Goal: Task Accomplishment & Management: Use online tool/utility

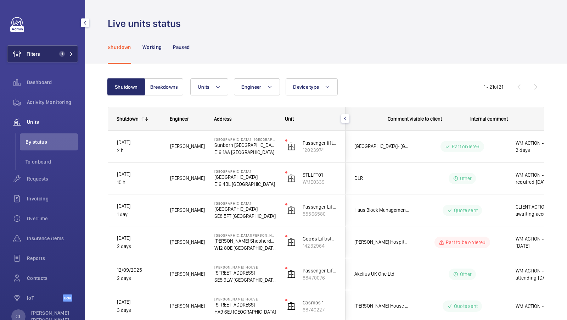
scroll to position [0, 128]
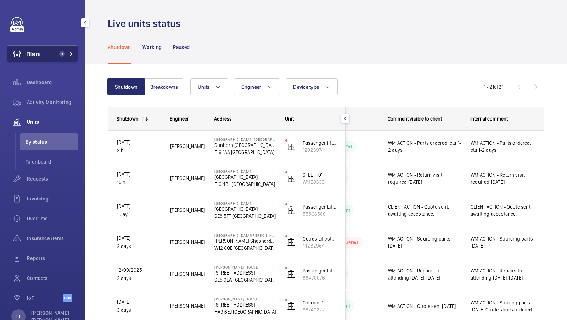
click at [56, 50] on button "Filters 1" at bounding box center [42, 53] width 71 height 17
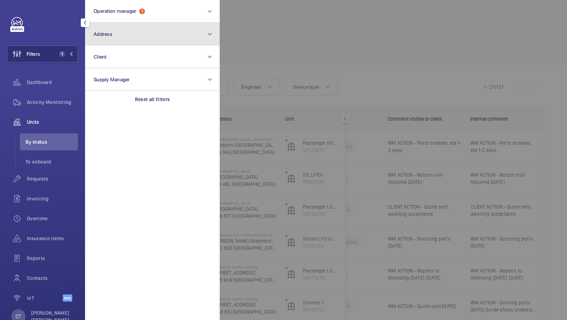
click at [139, 32] on button "Address" at bounding box center [152, 34] width 135 height 23
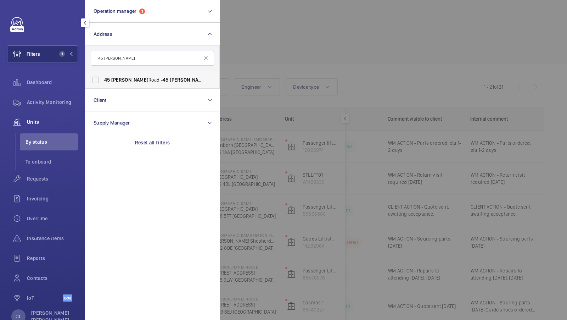
type input "45 [PERSON_NAME]"
click at [127, 82] on span "[PERSON_NAME]" at bounding box center [129, 80] width 37 height 6
click at [103, 82] on input "[STREET_ADDRESS][PERSON_NAME][PERSON_NAME]" at bounding box center [96, 80] width 14 height 14
checkbox input "true"
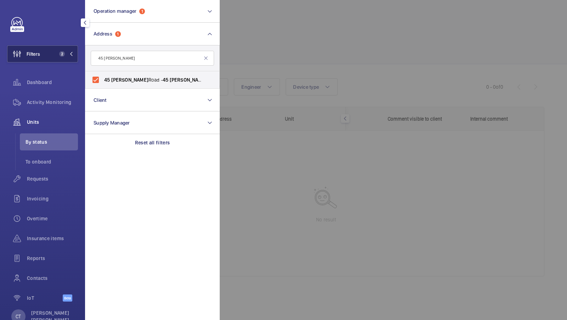
click at [66, 59] on button "Filters 2" at bounding box center [42, 53] width 71 height 17
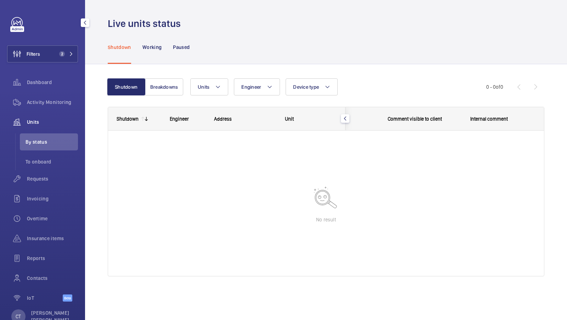
click at [66, 41] on div "Filters 2 Dashboard Activity Monitoring Units By status To onboard Requests Inv…" at bounding box center [42, 163] width 71 height 292
click at [66, 53] on span "2" at bounding box center [64, 54] width 17 height 6
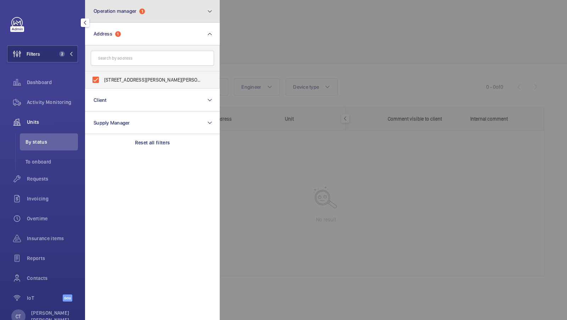
click at [112, 17] on button "Operation manager 1" at bounding box center [152, 11] width 135 height 23
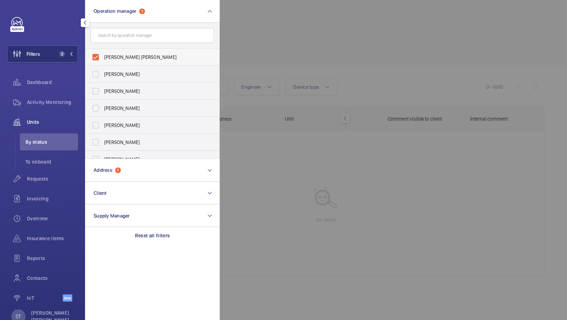
click at [119, 57] on span "[PERSON_NAME] [PERSON_NAME]" at bounding box center [153, 57] width 98 height 7
click at [103, 57] on input "[PERSON_NAME] [PERSON_NAME]" at bounding box center [96, 57] width 14 height 14
checkbox input "false"
click at [48, 46] on button "Filters 1" at bounding box center [42, 53] width 71 height 17
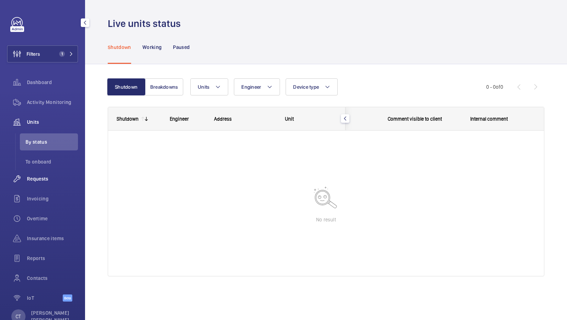
click at [38, 185] on div "Requests" at bounding box center [42, 178] width 71 height 17
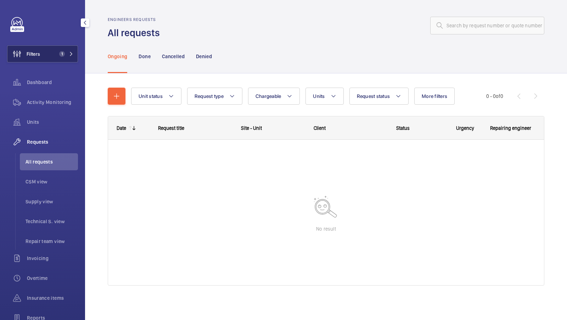
click at [63, 56] on span "1" at bounding box center [62, 54] width 6 height 6
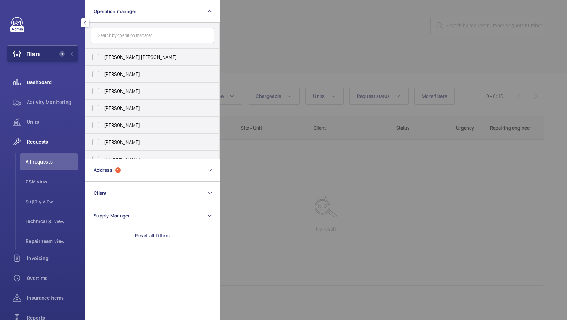
click at [33, 75] on div "Dashboard" at bounding box center [42, 82] width 71 height 17
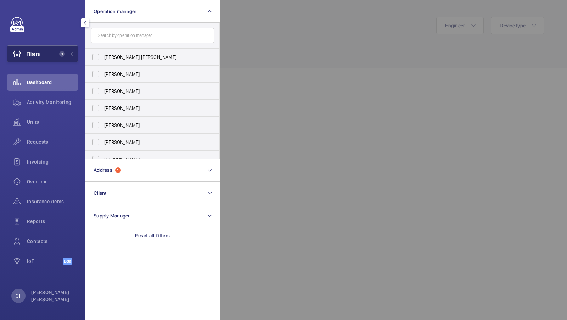
click at [63, 54] on span "1" at bounding box center [62, 54] width 6 height 6
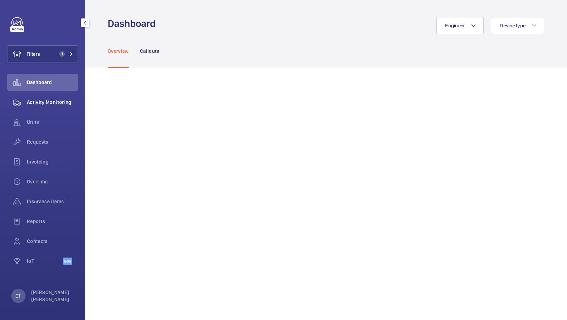
click at [61, 102] on span "Activity Monitoring" at bounding box center [52, 102] width 51 height 7
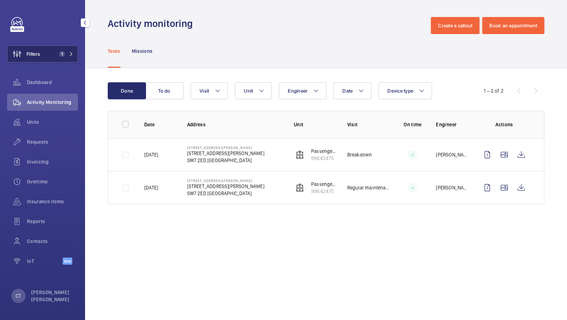
click at [61, 53] on span "1" at bounding box center [62, 54] width 6 height 6
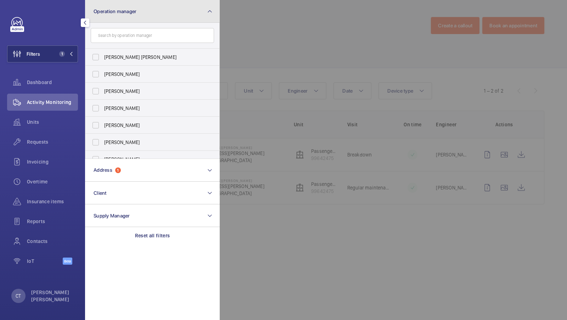
click at [147, 9] on button "Operation manager" at bounding box center [152, 11] width 135 height 23
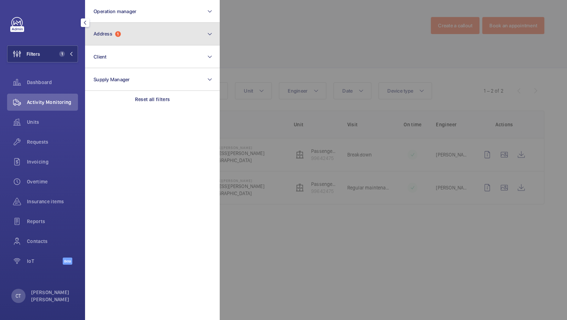
click at [151, 32] on button "Address 1" at bounding box center [152, 34] width 135 height 23
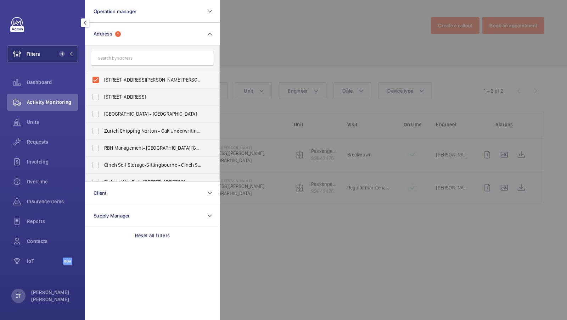
click at [134, 84] on label "[STREET_ADDRESS][PERSON_NAME][PERSON_NAME]" at bounding box center [146, 79] width 123 height 17
click at [103, 84] on input "[STREET_ADDRESS][PERSON_NAME][PERSON_NAME]" at bounding box center [96, 80] width 14 height 14
checkbox input "false"
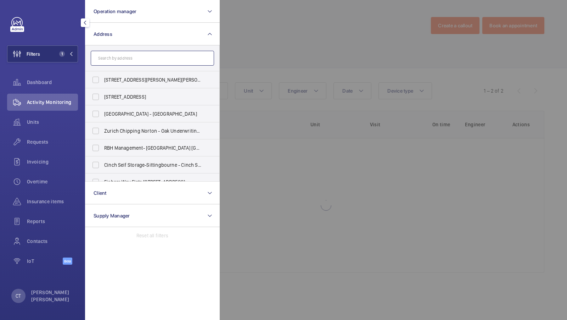
click at [134, 63] on input "text" at bounding box center [152, 58] width 123 height 15
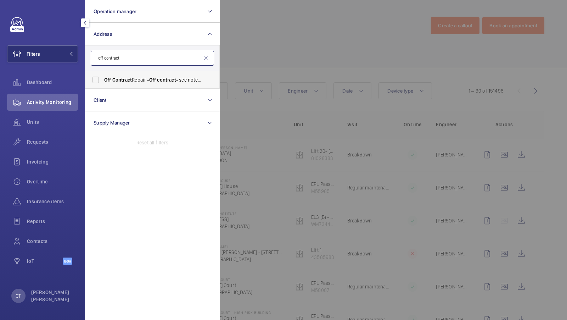
type input "off contract"
click at [127, 77] on span "Contract" at bounding box center [122, 80] width 20 height 6
click at [103, 77] on input "Off Contract Repair - Off contract - see notes in description, [GEOGRAPHIC_DATA…" at bounding box center [96, 80] width 14 height 14
checkbox input "true"
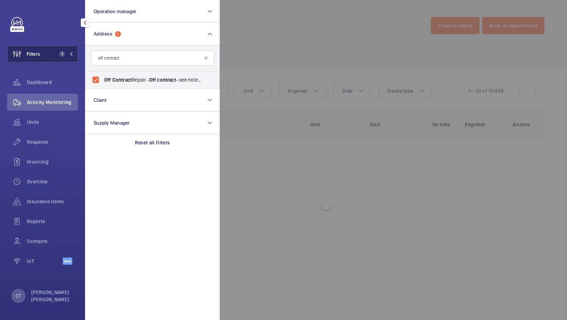
click at [40, 59] on button "Filters 1" at bounding box center [42, 53] width 71 height 17
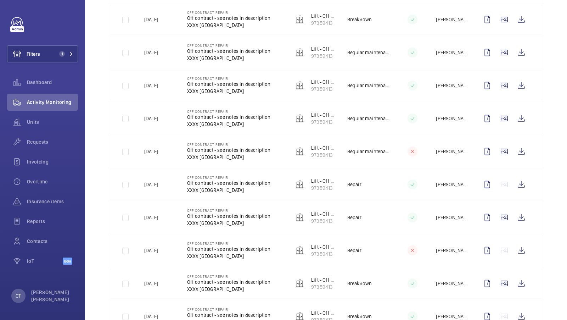
scroll to position [597, 0]
click at [523, 212] on wm-front-icon-button at bounding box center [521, 217] width 17 height 17
